Goal: Task Accomplishment & Management: Use online tool/utility

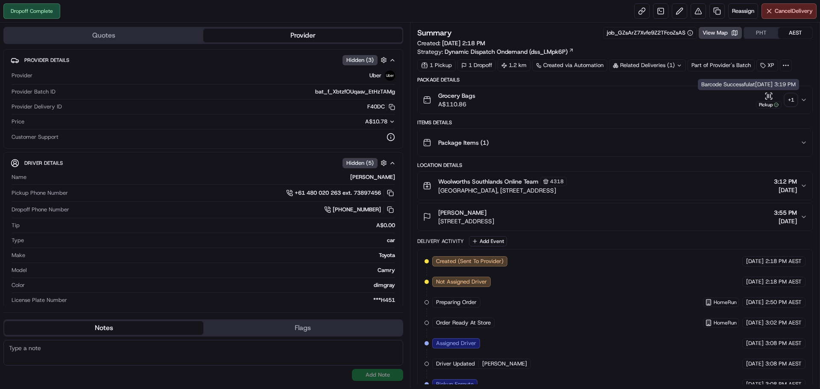
click at [792, 97] on div "+ 1" at bounding box center [791, 100] width 12 height 12
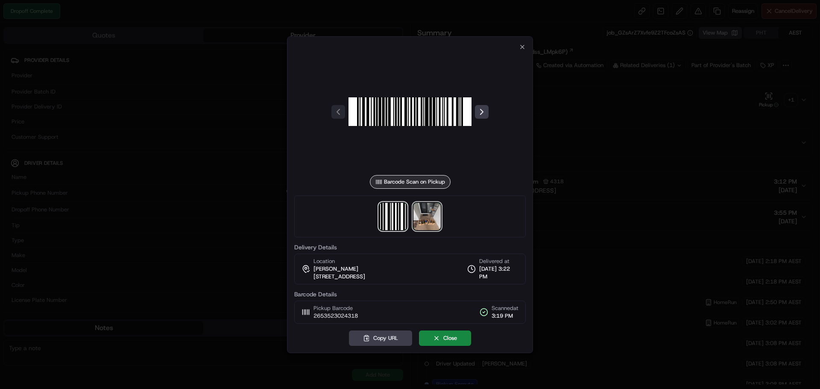
click at [431, 220] on img at bounding box center [426, 216] width 27 height 27
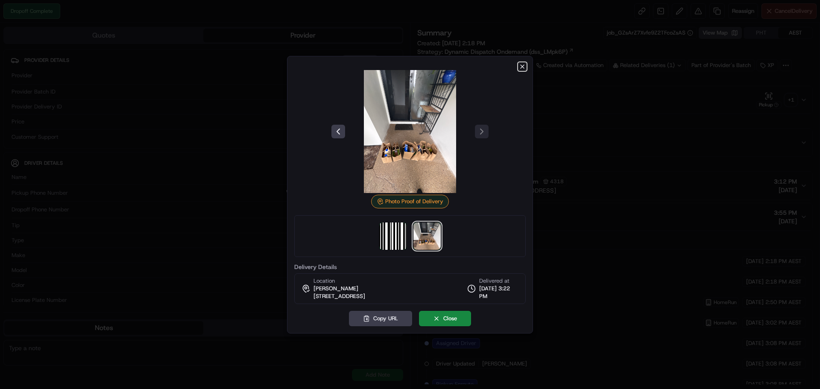
click at [523, 67] on icon "button" at bounding box center [521, 66] width 3 height 3
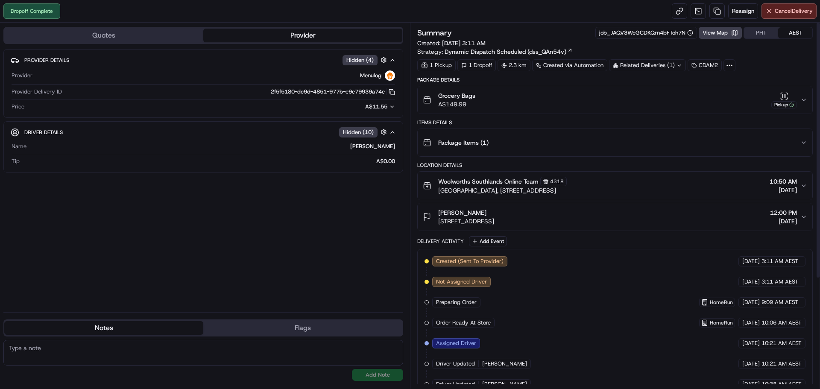
click at [725, 12] on div "Reassign Cancel Delivery" at bounding box center [744, 10] width 145 height 15
click at [739, 10] on span "Reassign" at bounding box center [743, 11] width 22 height 8
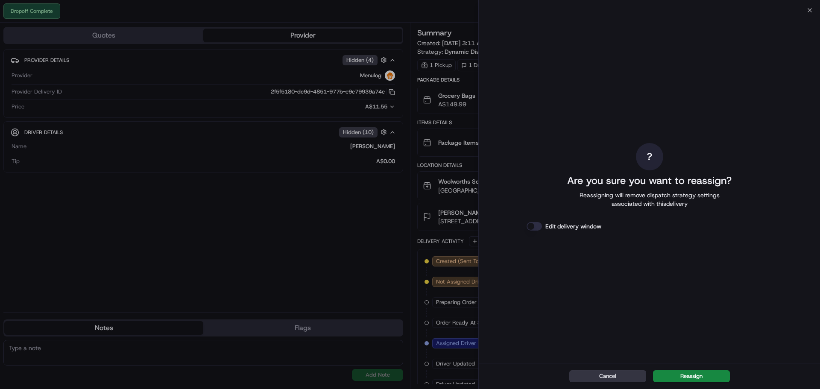
click at [621, 380] on button "Cancel" at bounding box center [607, 376] width 77 height 12
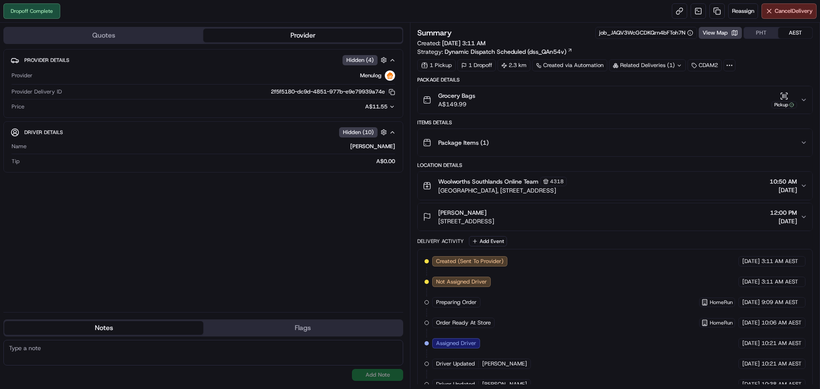
click at [803, 96] on button "Grocery Bags A$149.99 Pickup" at bounding box center [615, 99] width 394 height 27
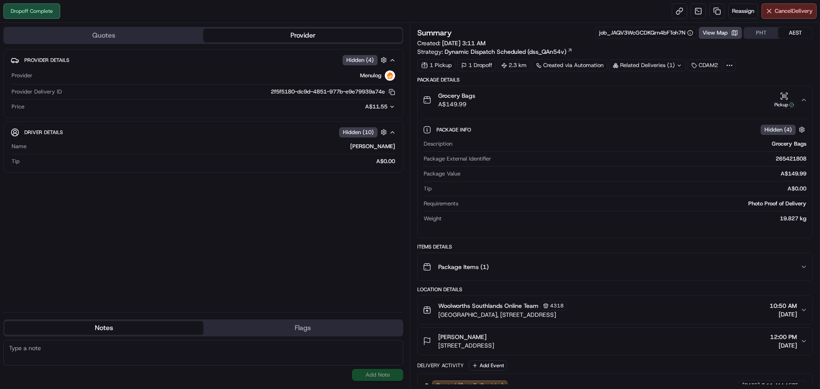
click at [791, 97] on div "Pickup" at bounding box center [784, 100] width 26 height 17
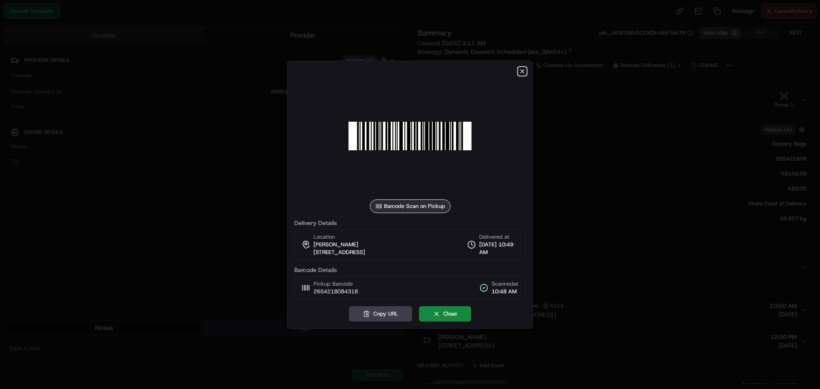
click at [520, 70] on icon "button" at bounding box center [522, 71] width 7 height 7
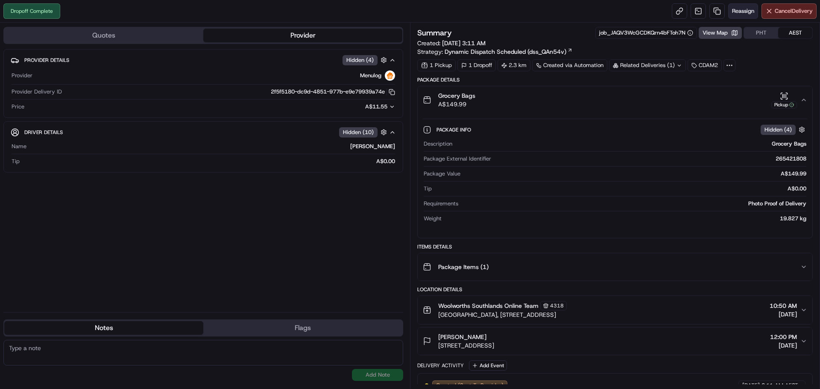
click at [741, 13] on span "Reassign" at bounding box center [743, 11] width 22 height 8
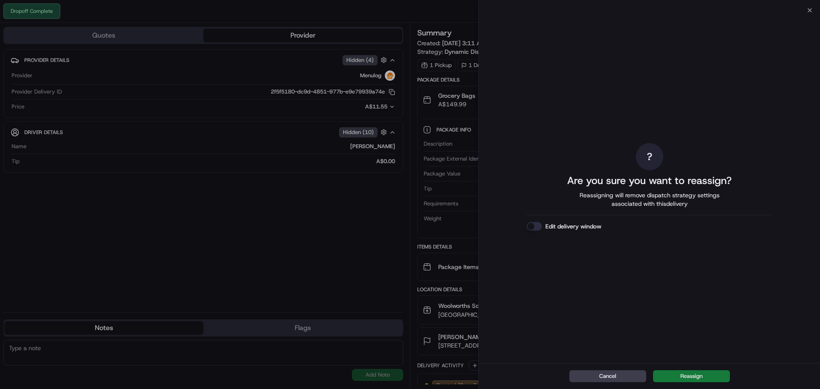
click at [673, 377] on button "Reassign" at bounding box center [691, 376] width 77 height 12
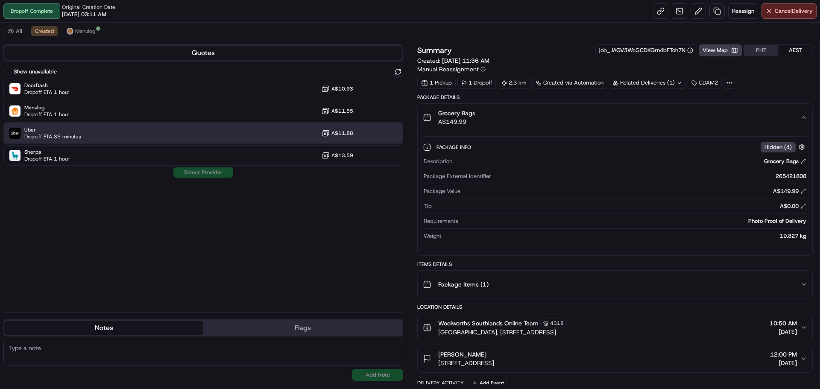
click at [286, 134] on div "Uber Dropoff ETA 35 minutes A$11.88" at bounding box center [203, 133] width 400 height 20
click at [218, 169] on button "Assign Provider" at bounding box center [203, 172] width 61 height 10
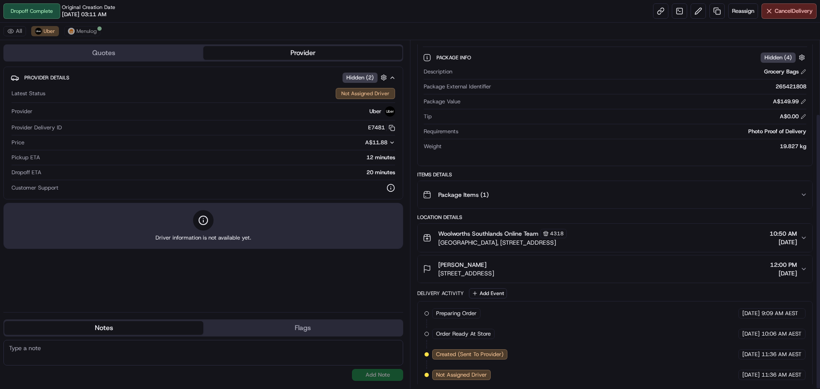
scroll to position [93, 0]
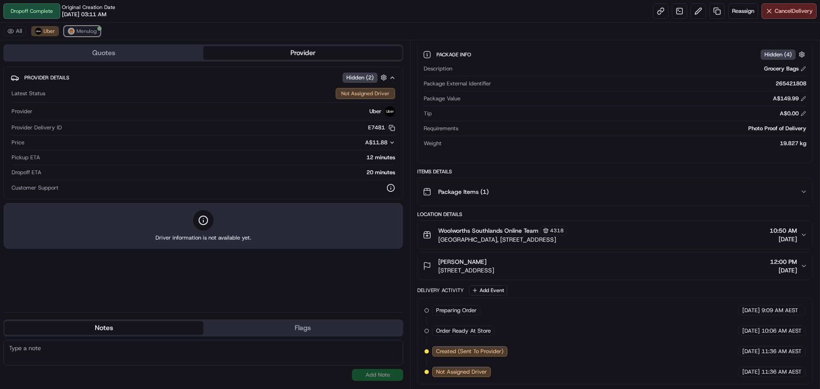
click at [67, 28] on button "Menulog" at bounding box center [82, 31] width 36 height 10
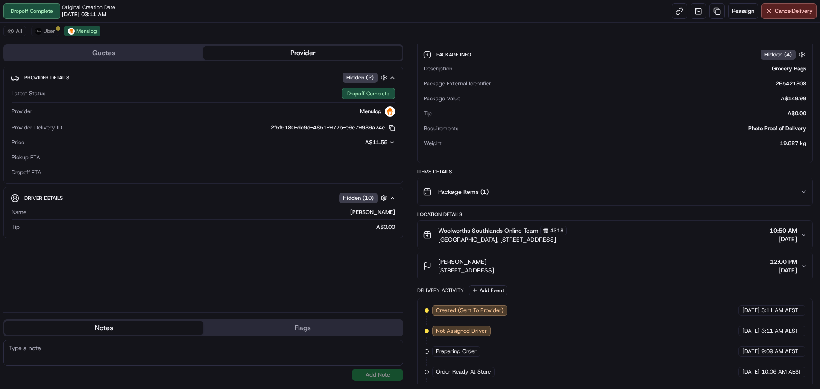
click at [27, 28] on div "All Uber Menulog" at bounding box center [410, 32] width 820 height 18
click at [43, 31] on button "Uber" at bounding box center [45, 31] width 28 height 10
